Goal: Find contact information: Find contact information

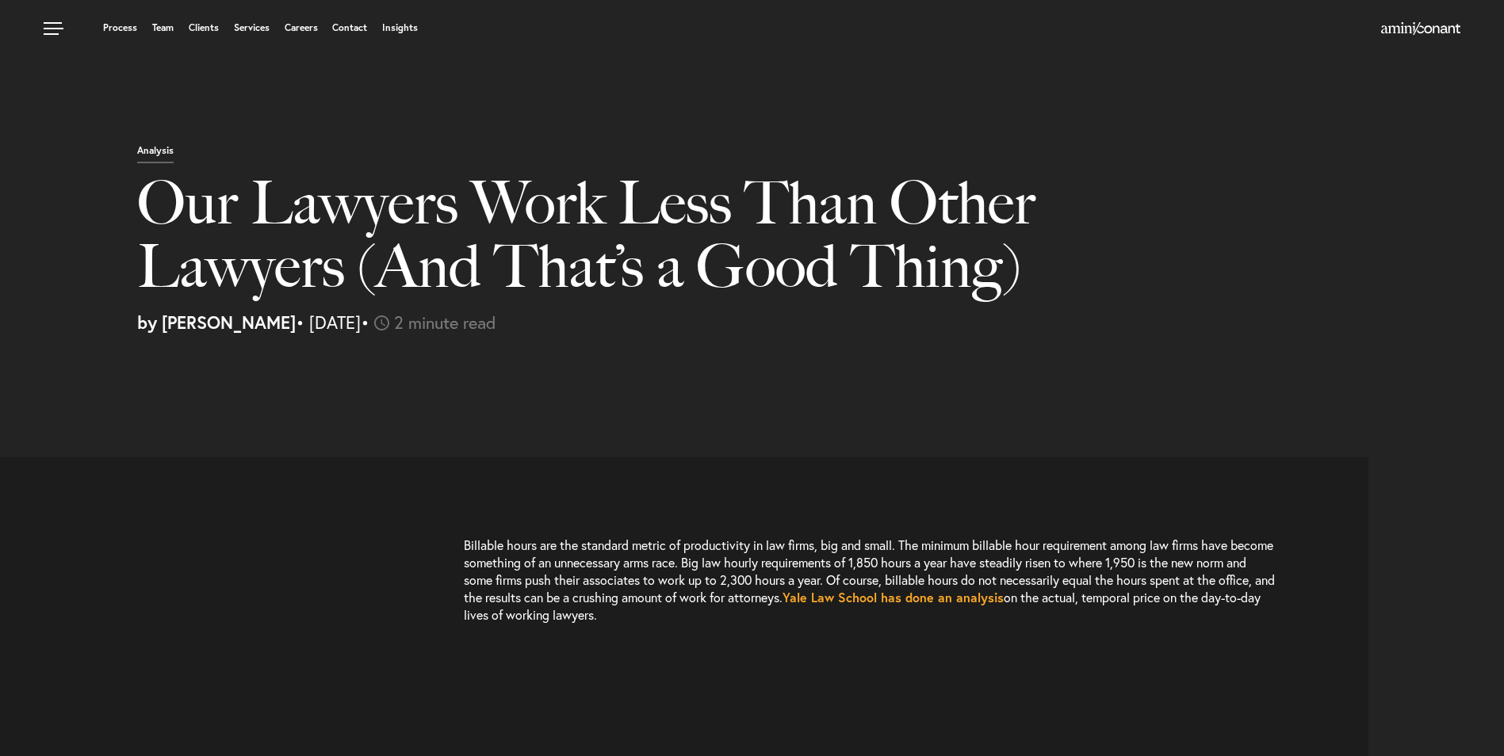
select select "US"
select select "Austin"
select select "Business and Civil Litigation"
click at [1399, 29] on img at bounding box center [1420, 28] width 79 height 13
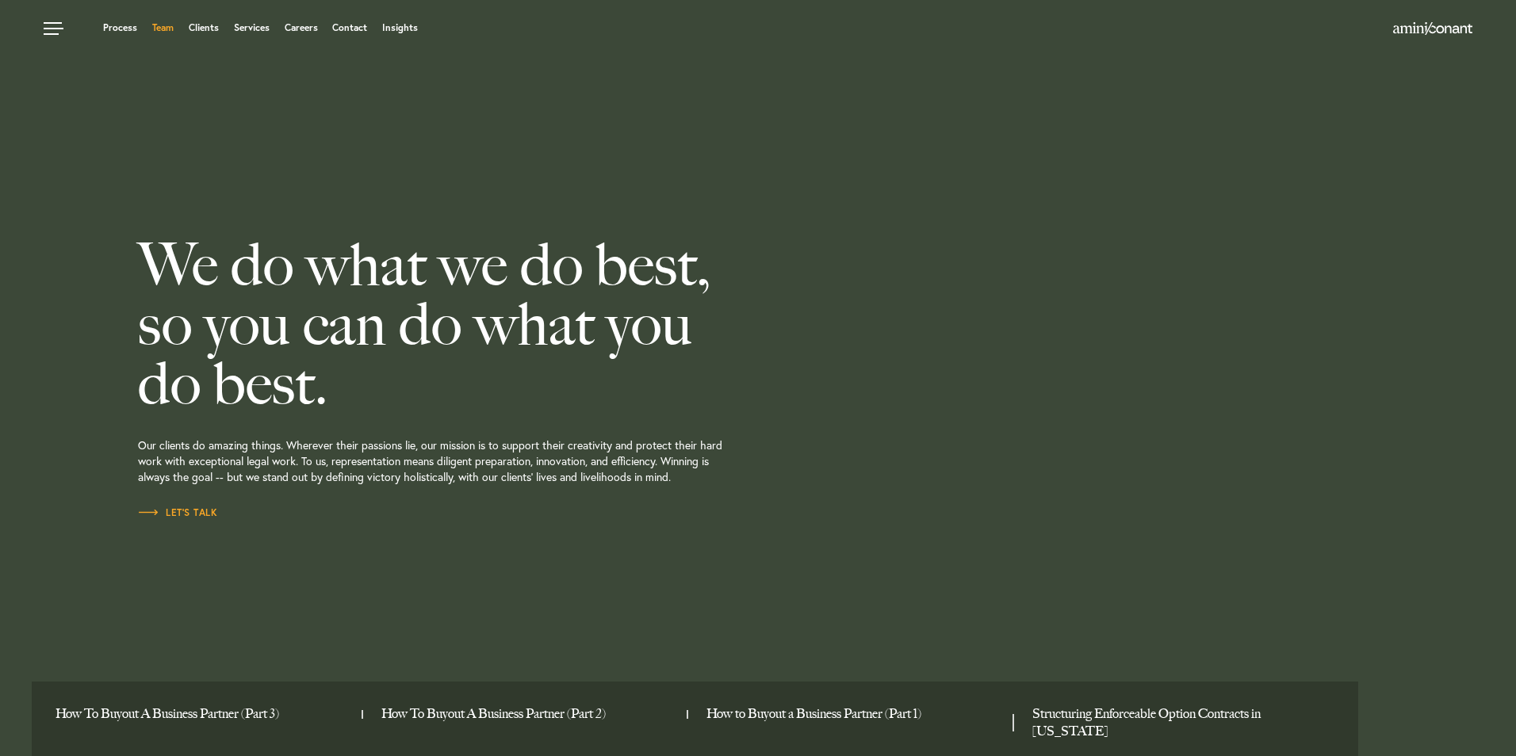
click at [166, 29] on link "Team" at bounding box center [162, 28] width 21 height 10
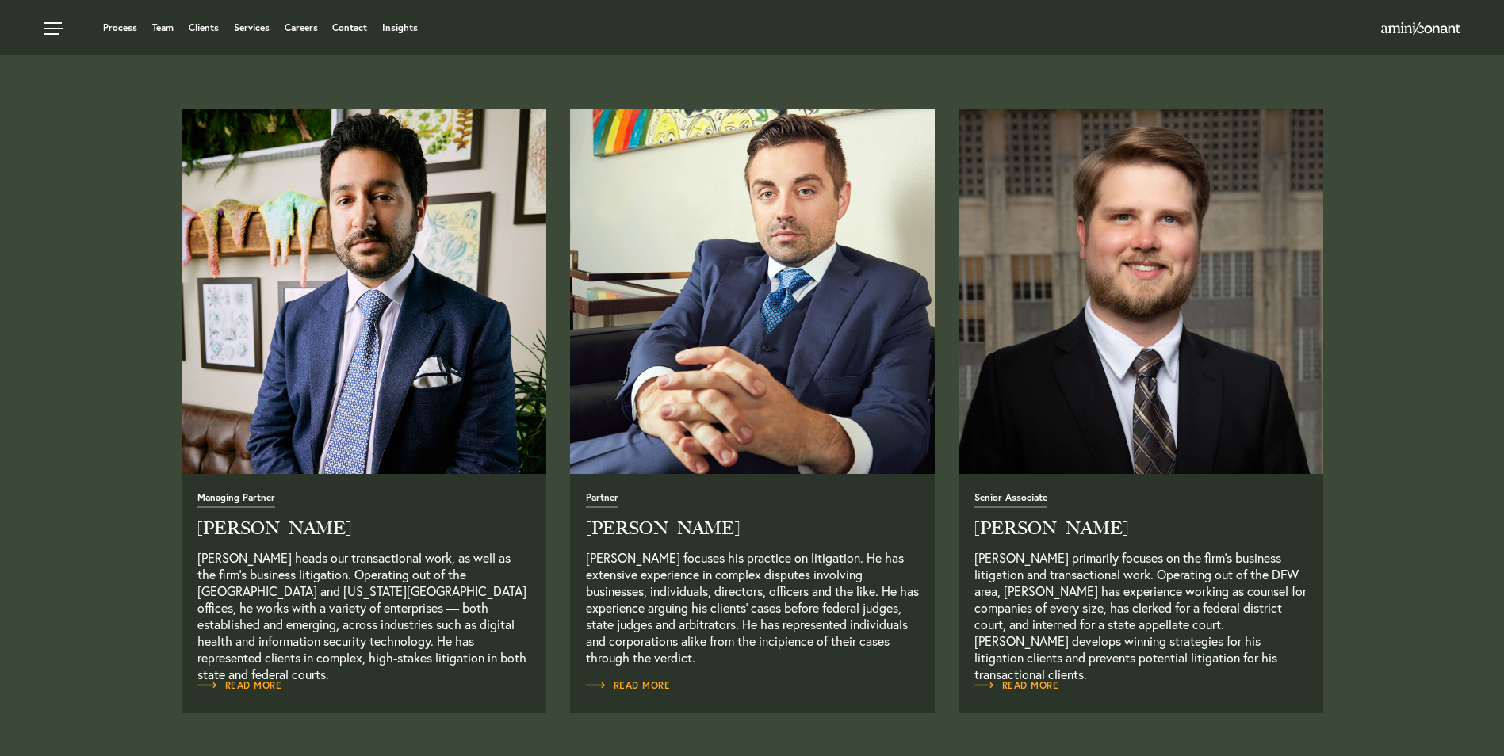
scroll to position [555, 0]
